Goal: Task Accomplishment & Management: Manage account settings

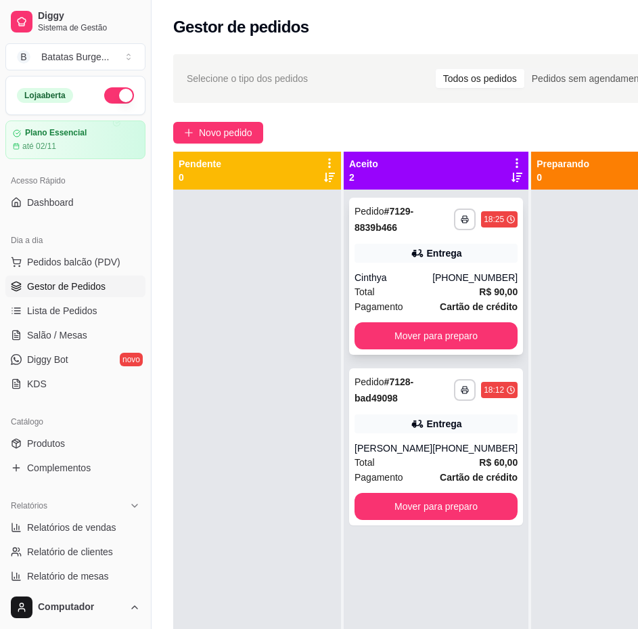
scroll to position [132, 0]
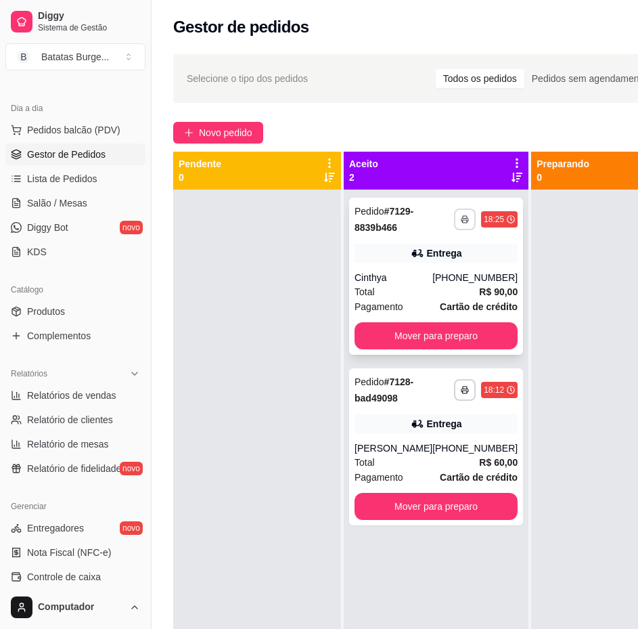
click at [454, 225] on button "button" at bounding box center [465, 219] width 22 height 22
click at [442, 239] on h4 "Escolha a impressora" at bounding box center [412, 244] width 98 height 14
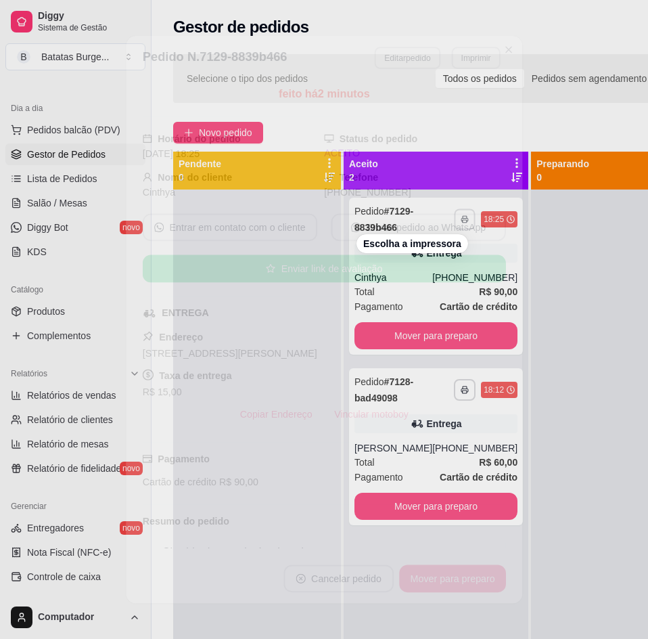
click at [432, 243] on h4 "Escolha a impressora" at bounding box center [412, 244] width 98 height 14
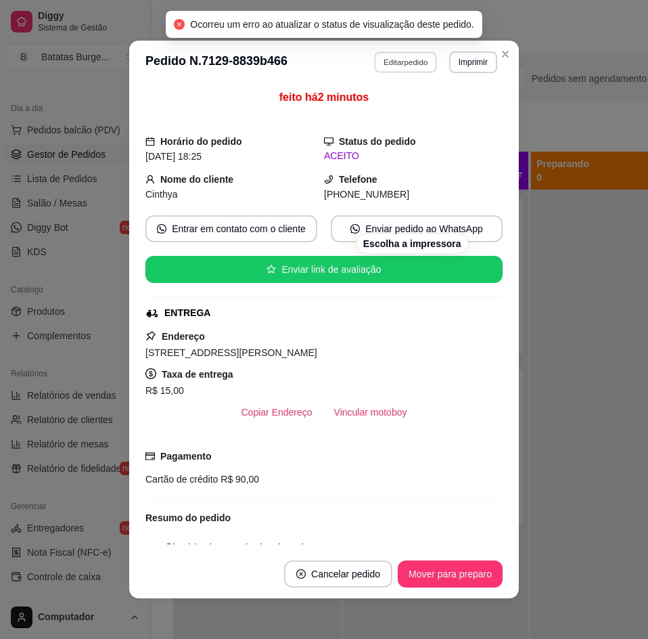
click at [392, 59] on button "Editar pedido" at bounding box center [406, 61] width 63 height 21
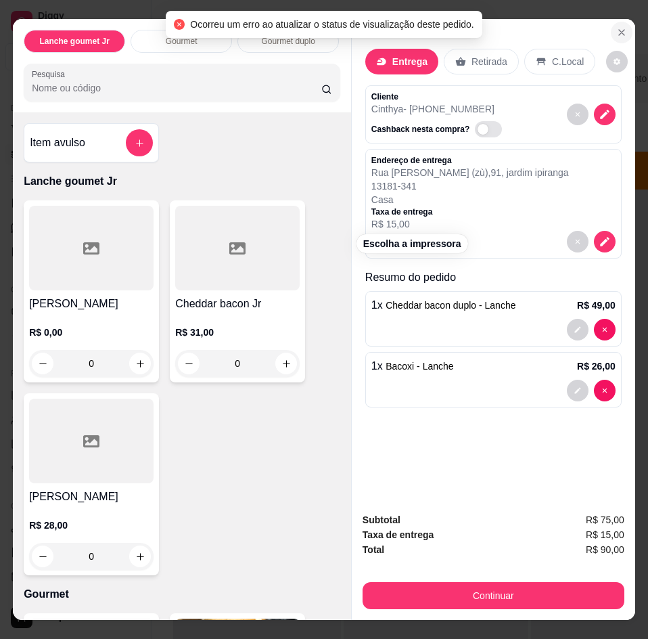
click at [616, 28] on icon "Close" at bounding box center [621, 32] width 11 height 11
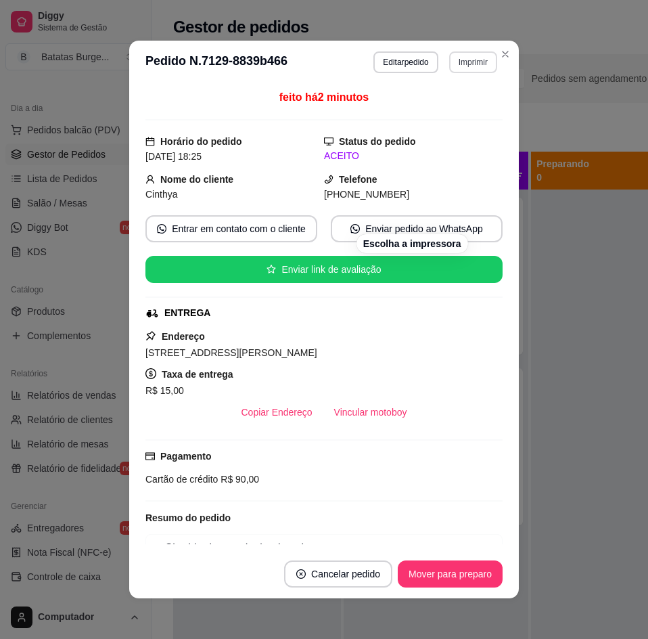
click at [455, 65] on button "Imprimir" at bounding box center [473, 62] width 48 height 22
click at [446, 86] on h4 "Escolha a impressora" at bounding box center [445, 87] width 98 height 14
click at [466, 66] on button "Imprimir" at bounding box center [473, 61] width 47 height 21
click at [466, 66] on button "Imprimir" at bounding box center [473, 62] width 48 height 22
click at [466, 66] on button "Imprimir" at bounding box center [473, 61] width 47 height 21
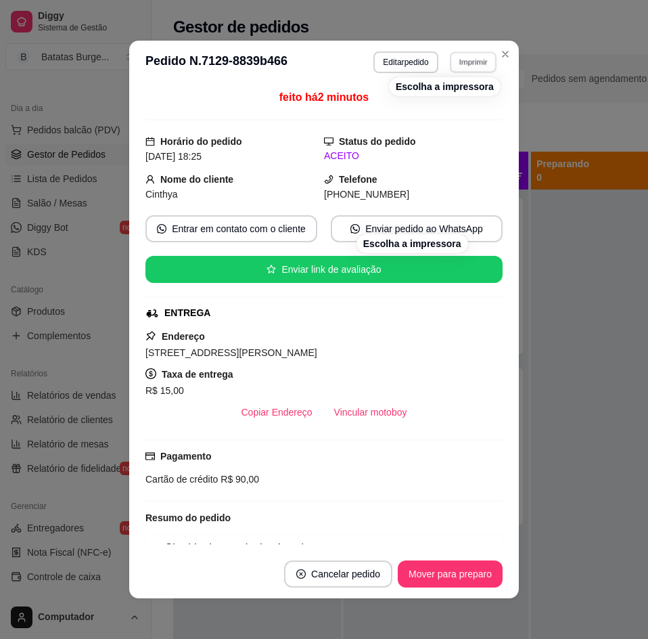
click at [466, 66] on button "Imprimir" at bounding box center [473, 61] width 47 height 21
click at [466, 66] on button "Imprimir" at bounding box center [473, 62] width 48 height 22
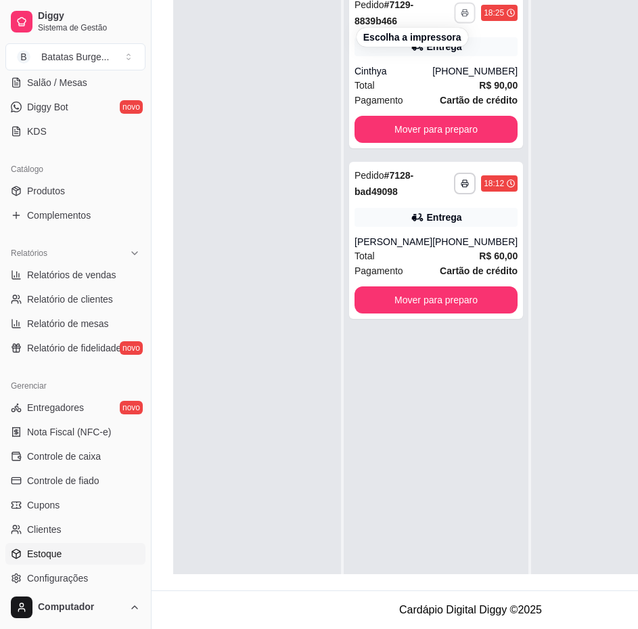
scroll to position [335, 0]
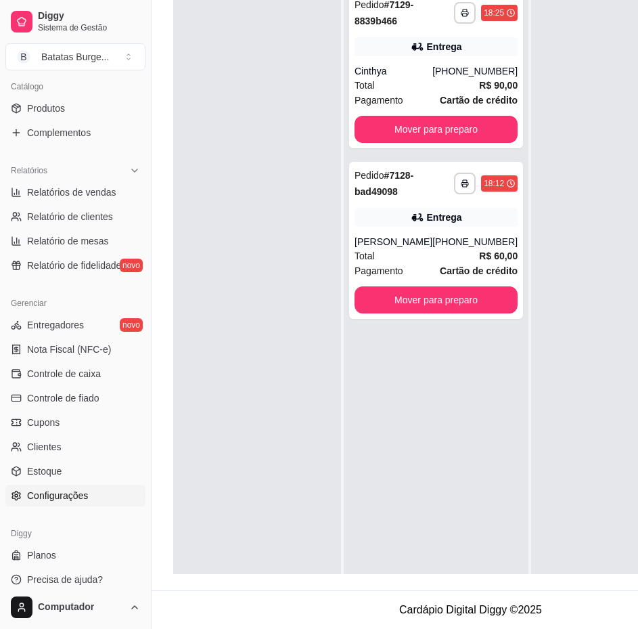
click at [69, 498] on span "Configurações" at bounding box center [57, 496] width 61 height 14
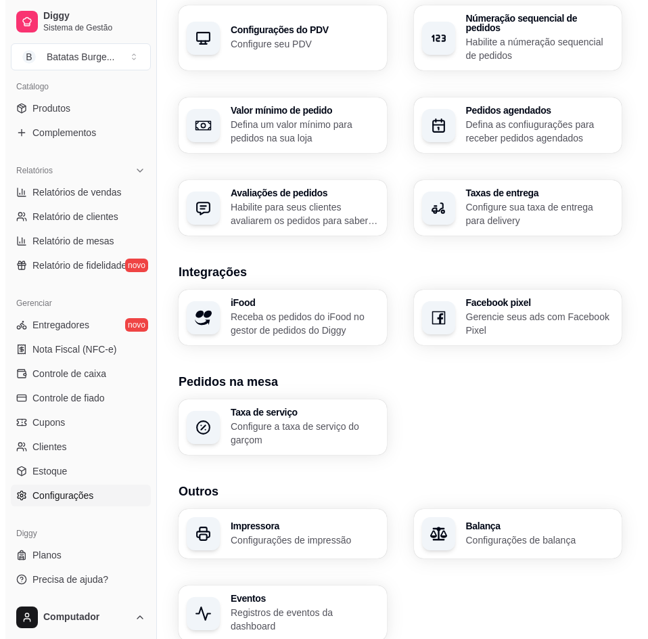
scroll to position [557, 0]
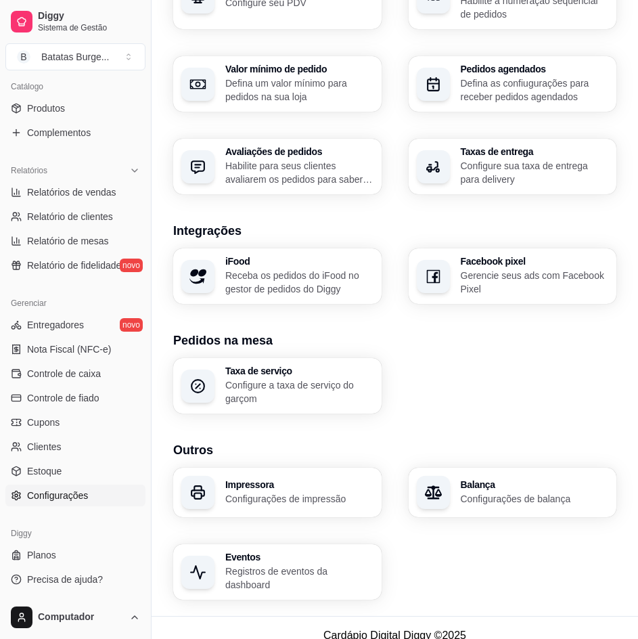
click at [263, 505] on div "Impressora Configurações de impressão" at bounding box center [277, 492] width 208 height 49
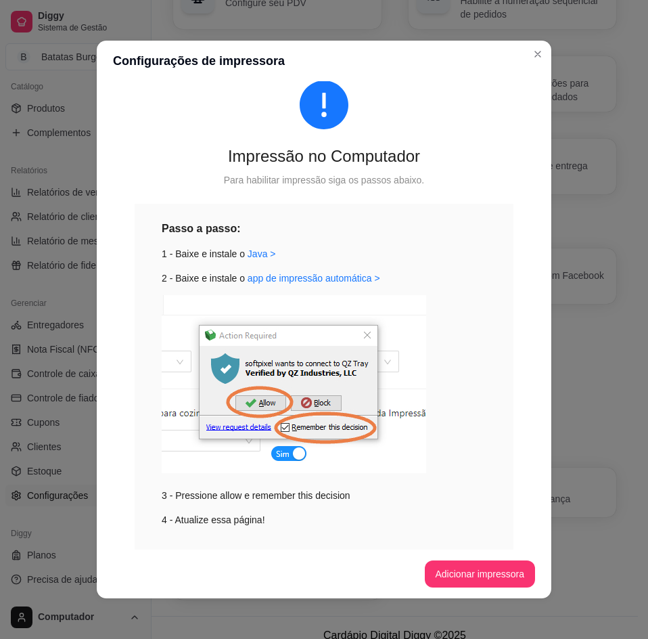
scroll to position [0, 0]
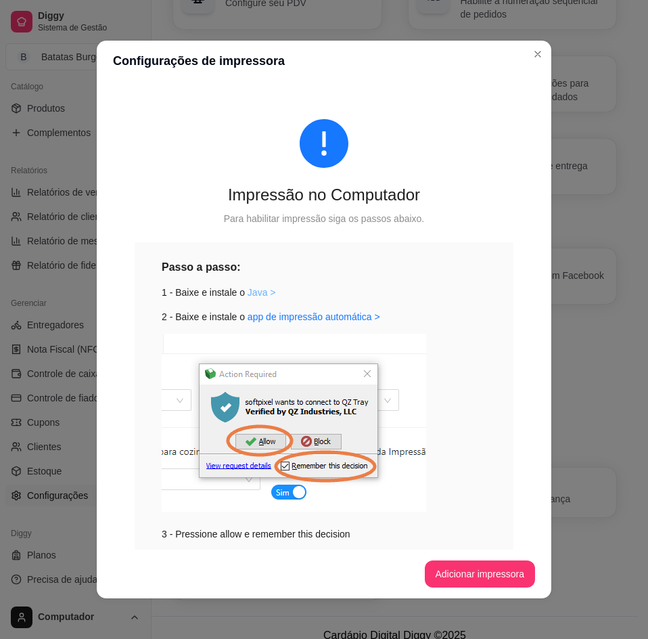
click at [248, 293] on link "Java >" at bounding box center [262, 292] width 28 height 11
click at [259, 320] on link "app de impressão automática >" at bounding box center [314, 316] width 133 height 11
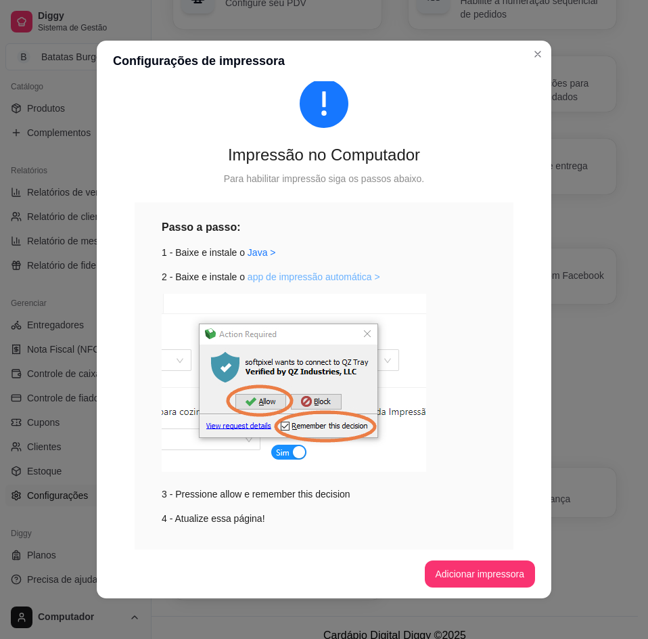
scroll to position [80, 0]
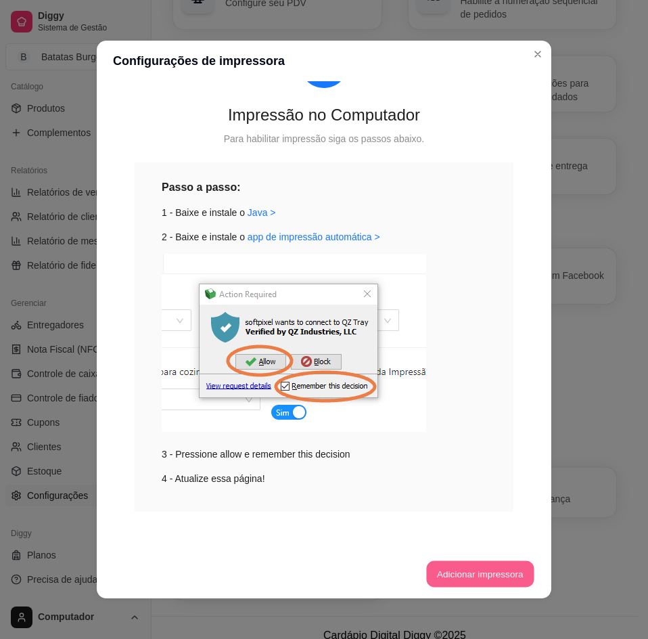
click at [482, 571] on button "Adicionar impressora" at bounding box center [480, 574] width 108 height 26
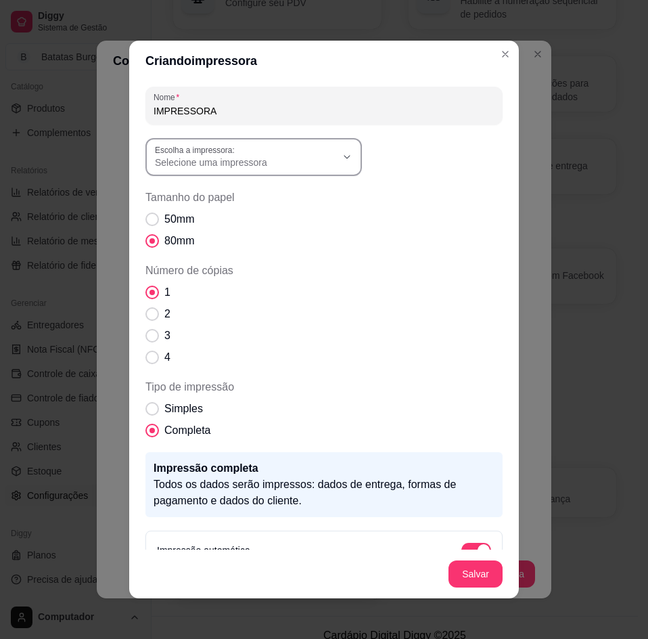
click at [315, 162] on span "Selecione uma impressora" at bounding box center [245, 163] width 181 height 14
click at [260, 191] on span "POS-80(copy of 1)" at bounding box center [242, 194] width 174 height 13
type input "POS-80(copy of 1)"
select select "POS-80(copy of 1)"
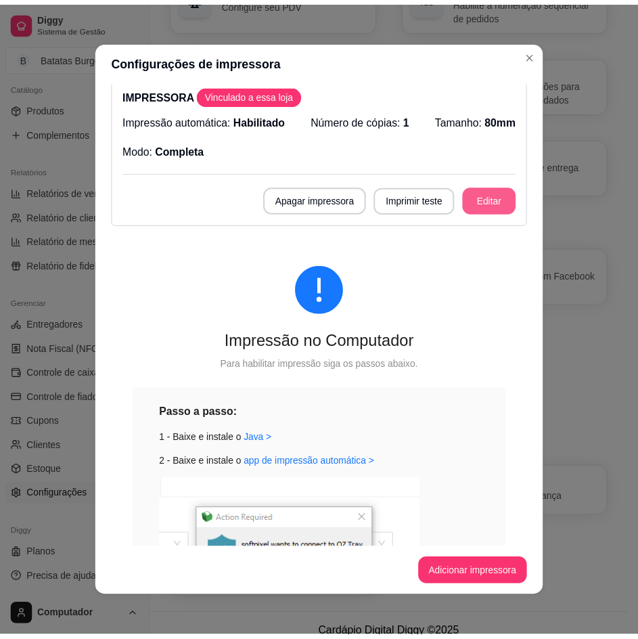
scroll to position [0, 0]
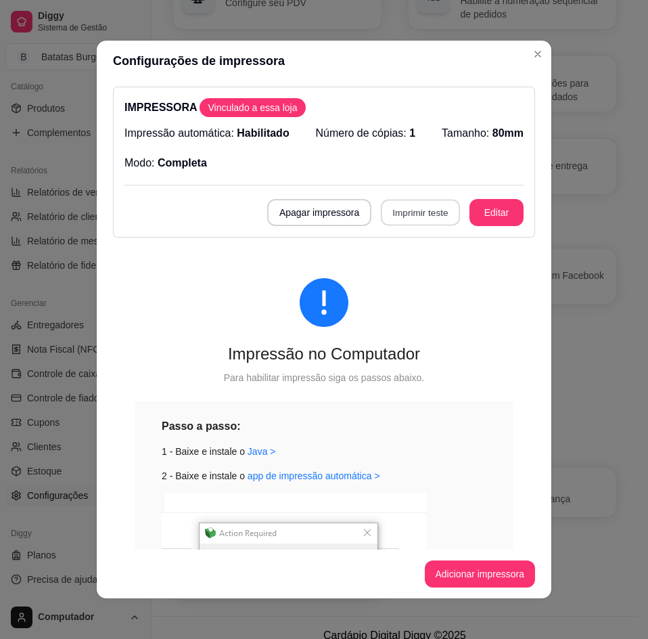
click at [413, 221] on button "Imprimir teste" at bounding box center [420, 213] width 79 height 26
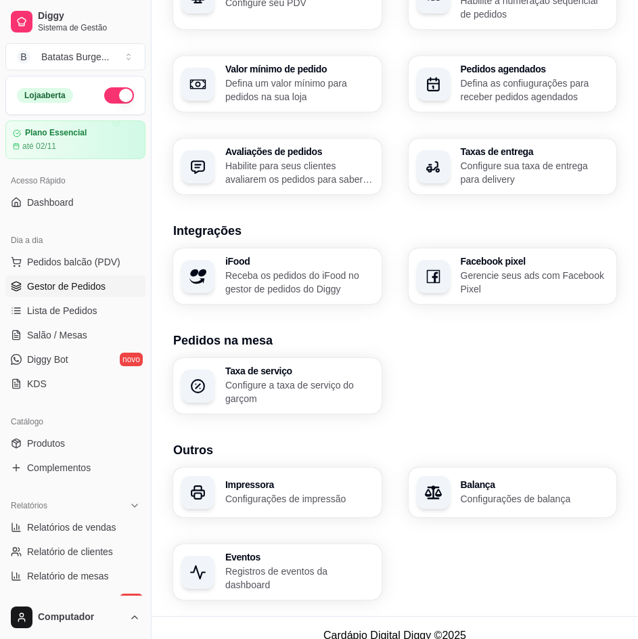
click at [70, 290] on span "Gestor de Pedidos" at bounding box center [66, 286] width 78 height 14
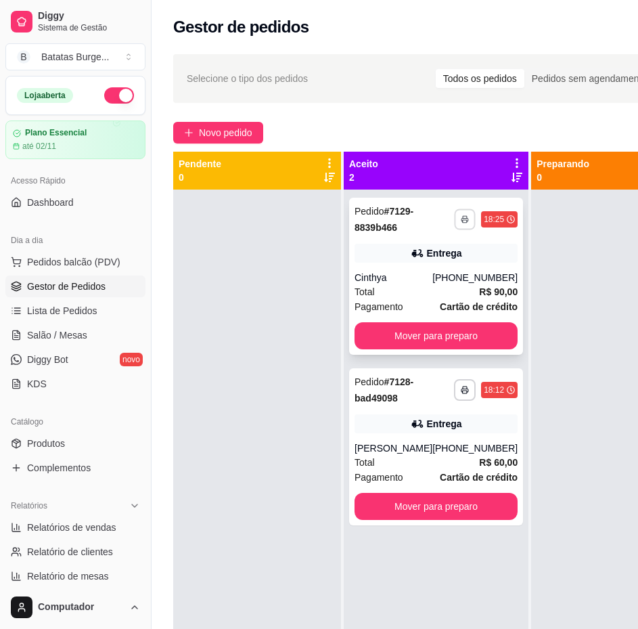
click at [455, 223] on button "button" at bounding box center [465, 218] width 21 height 21
click at [418, 263] on button "IMPRESSORA" at bounding box center [412, 267] width 98 height 22
click at [457, 386] on button "button" at bounding box center [465, 390] width 22 height 22
click at [430, 434] on button "IMPRESSORA" at bounding box center [412, 436] width 95 height 21
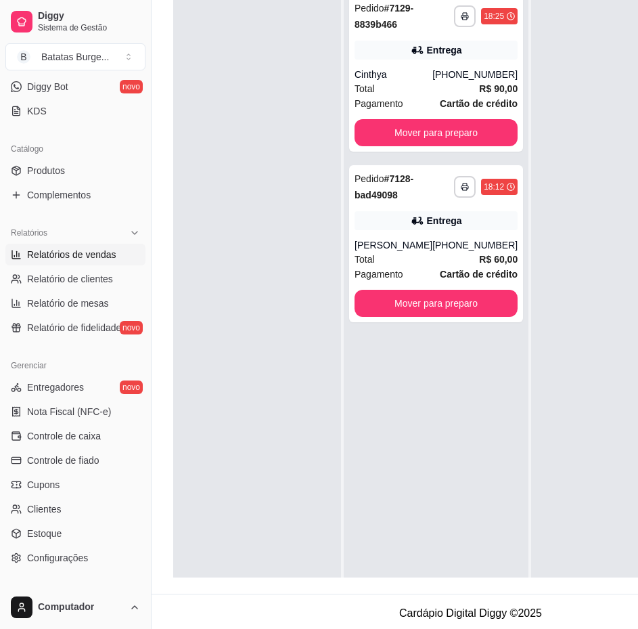
scroll to position [335, 0]
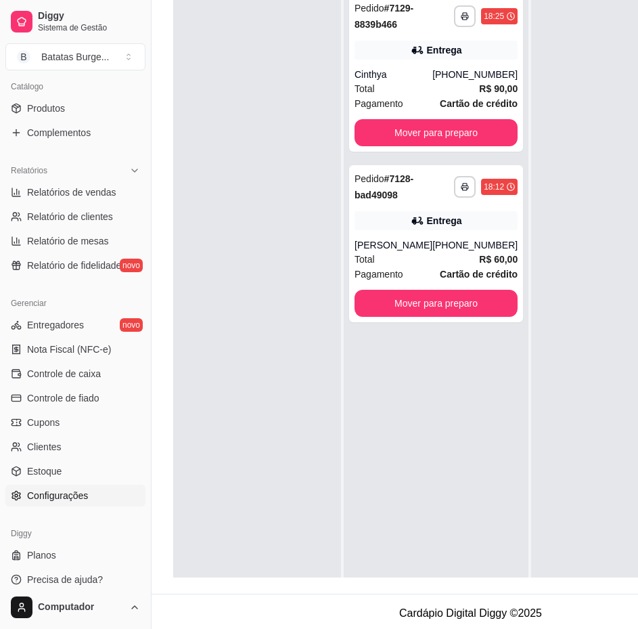
click at [91, 503] on link "Configurações" at bounding box center [75, 495] width 140 height 22
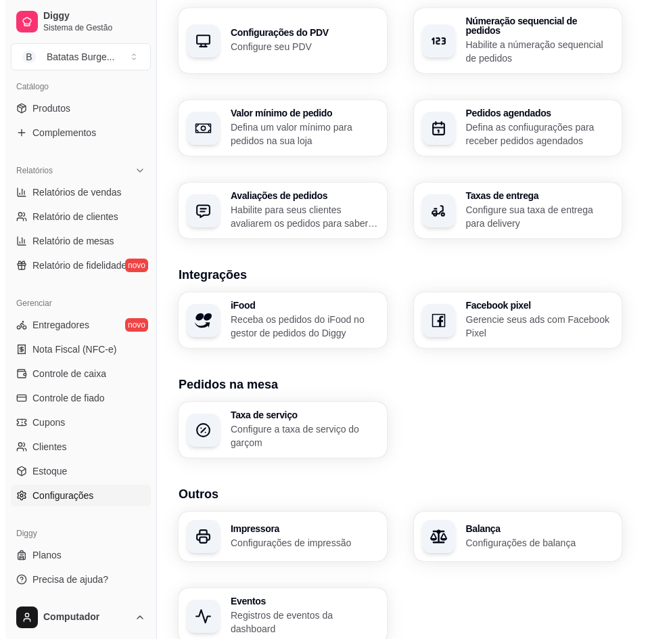
scroll to position [489, 0]
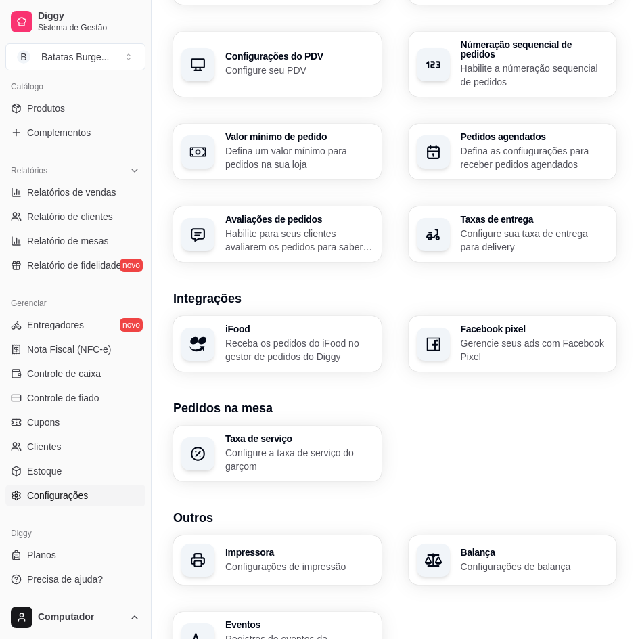
click at [310, 547] on h3 "Impressora" at bounding box center [299, 551] width 148 height 9
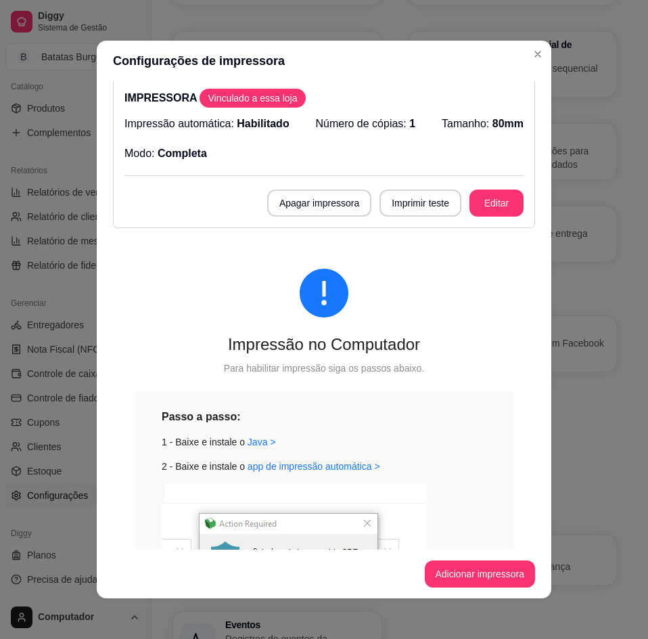
scroll to position [0, 0]
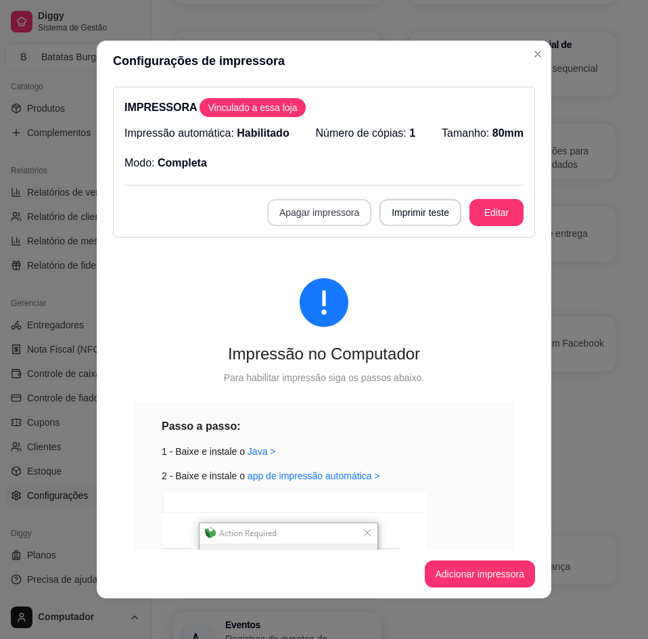
click at [292, 208] on button "Apagar impressora" at bounding box center [319, 212] width 104 height 27
click at [320, 313] on button "Confirmar" at bounding box center [320, 311] width 50 height 21
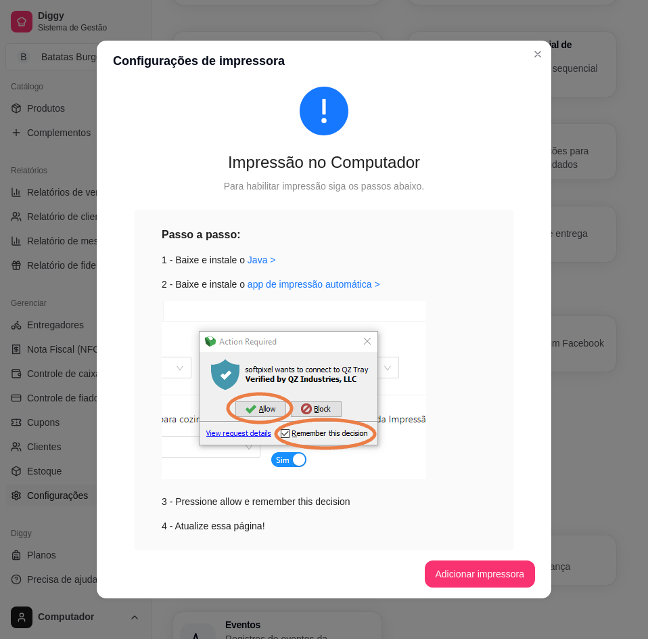
scroll to position [80, 0]
